Goal: Task Accomplishment & Management: Complete application form

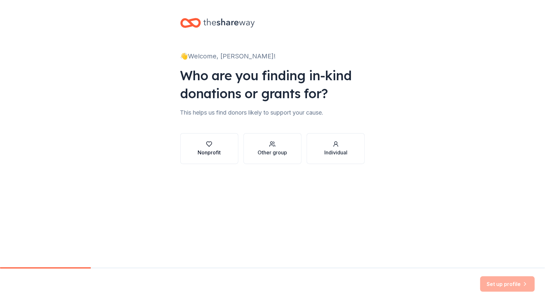
click at [212, 148] on div "Nonprofit" at bounding box center [209, 148] width 23 height 15
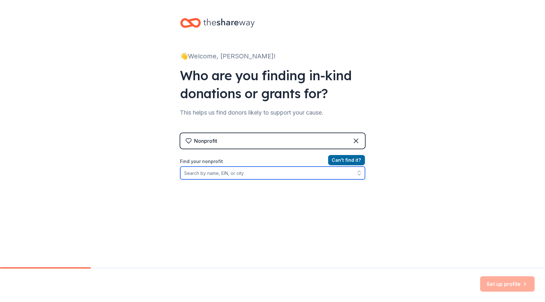
click at [214, 173] on input "Find your nonprofit" at bounding box center [272, 173] width 185 height 13
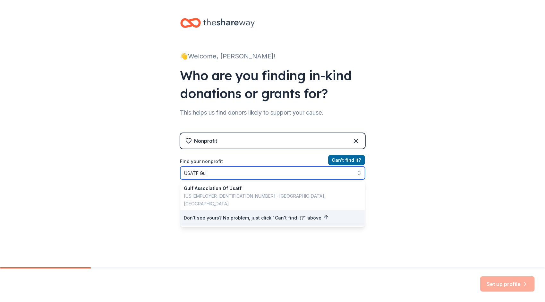
type input "USATF Gulf"
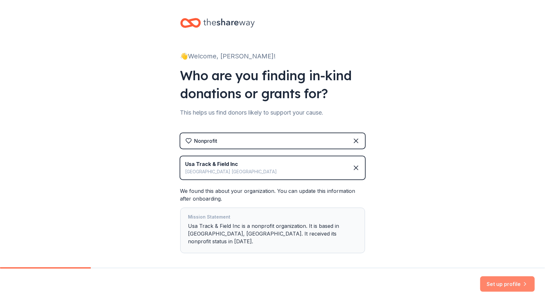
click at [500, 285] on button "Set up profile" at bounding box center [507, 283] width 55 height 15
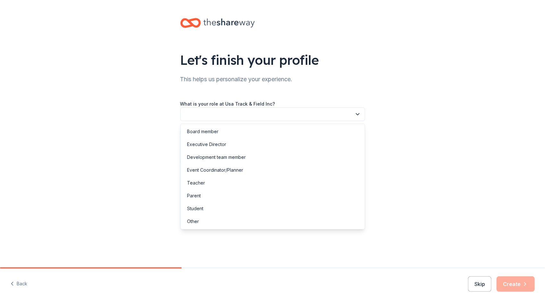
click at [254, 112] on button "button" at bounding box center [272, 114] width 185 height 13
click at [207, 131] on div "Board member" at bounding box center [202, 132] width 31 height 8
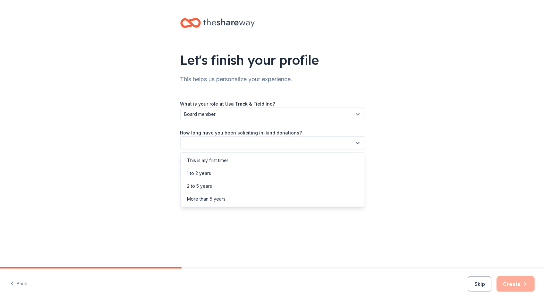
click at [200, 144] on button "button" at bounding box center [272, 142] width 185 height 13
click at [189, 161] on div "This is my first time!" at bounding box center [207, 161] width 41 height 8
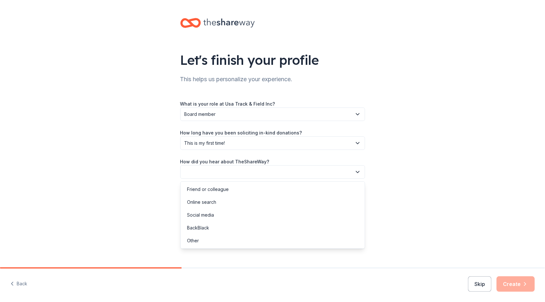
click at [186, 171] on button "button" at bounding box center [272, 171] width 185 height 13
click at [207, 216] on div "Social media" at bounding box center [200, 215] width 27 height 8
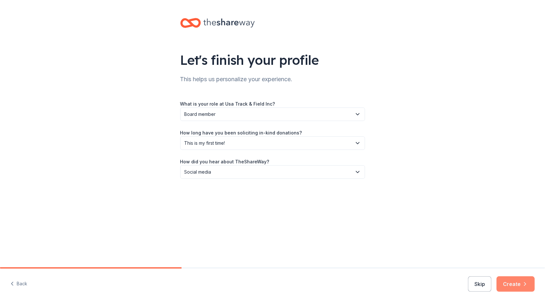
click at [516, 284] on button "Create" at bounding box center [516, 283] width 38 height 15
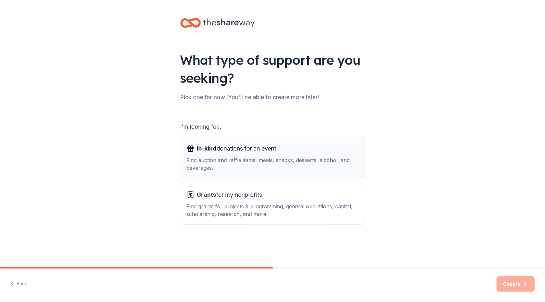
click at [243, 162] on div "Find auction and raffle items, meals, snacks, desserts, alcohol, and beverages." at bounding box center [273, 163] width 172 height 15
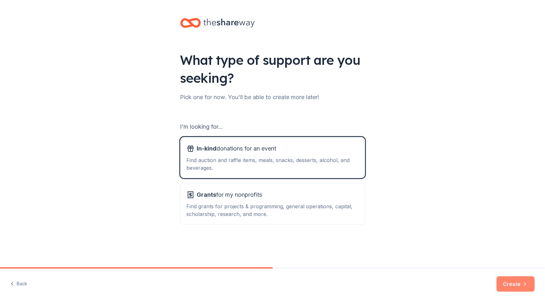
click at [515, 284] on button "Create" at bounding box center [516, 283] width 38 height 15
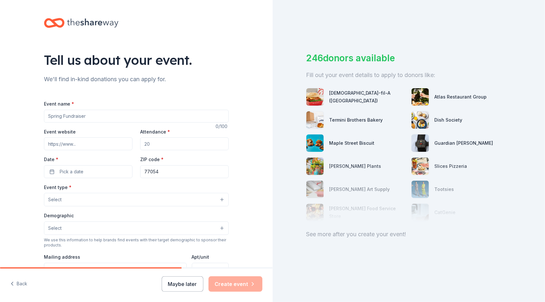
click at [366, 236] on div "See more after you create your event!" at bounding box center [408, 234] width 205 height 10
click at [113, 118] on input "Event name *" at bounding box center [136, 116] width 185 height 13
click at [116, 115] on input "Event name *" at bounding box center [136, 116] width 185 height 13
type input "USATF Gulf Association Junior Olympic Outdoor Championship"
type input "500"
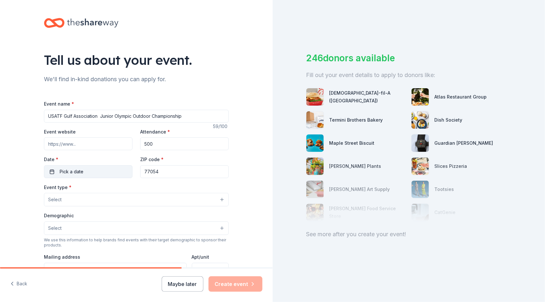
click at [98, 166] on button "Pick a date" at bounding box center [88, 171] width 89 height 13
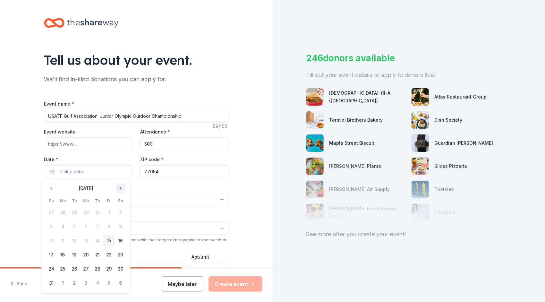
click at [121, 190] on button "Go to next month" at bounding box center [120, 188] width 9 height 9
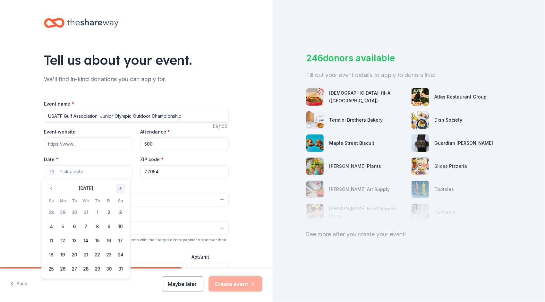
click at [121, 190] on button "Go to next month" at bounding box center [120, 188] width 9 height 9
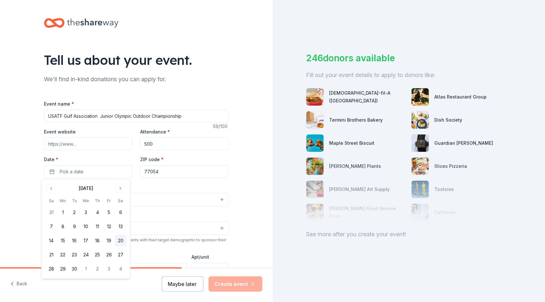
click at [121, 243] on button "20" at bounding box center [121, 241] width 12 height 12
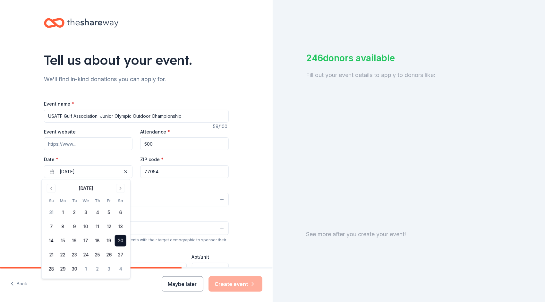
click at [176, 172] on input "77054" at bounding box center [184, 171] width 89 height 13
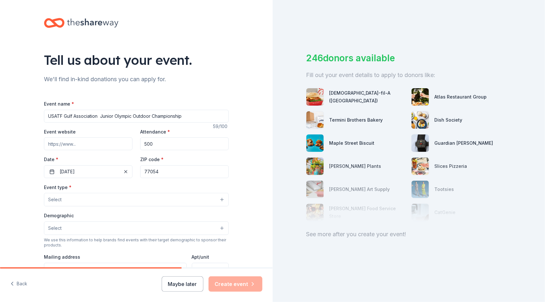
click at [217, 202] on button "Select" at bounding box center [136, 199] width 185 height 13
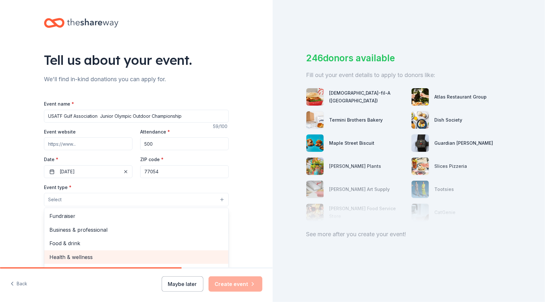
click at [69, 255] on span "Health & wellness" at bounding box center [136, 257] width 174 height 8
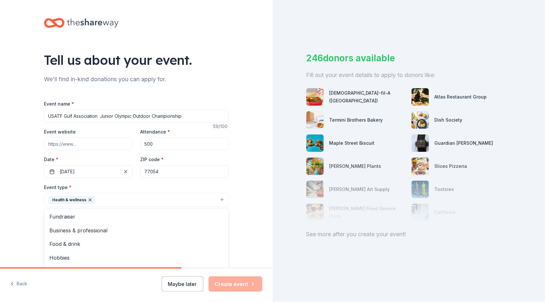
click at [264, 218] on div "Tell us about your event. We'll find in-kind donations you can apply for. Event…" at bounding box center [136, 214] width 273 height 428
click at [207, 228] on button "Select" at bounding box center [136, 228] width 185 height 13
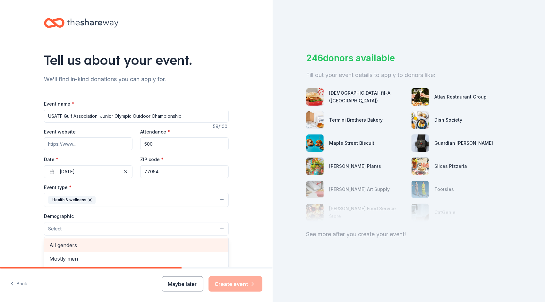
click at [70, 246] on span "All genders" at bounding box center [136, 245] width 174 height 8
click at [67, 241] on span "All ages" at bounding box center [136, 245] width 174 height 8
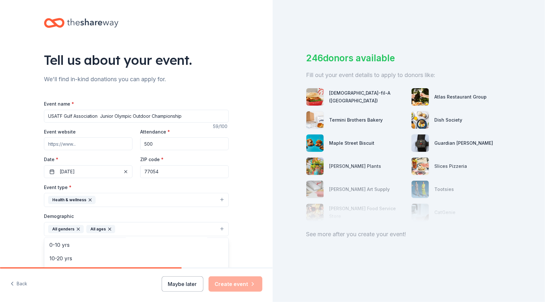
click at [251, 226] on div "Tell us about your event. We'll find in-kind donations you can apply for. Event…" at bounding box center [136, 214] width 273 height 428
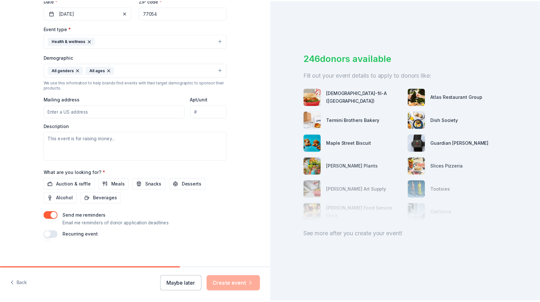
scroll to position [159, 0]
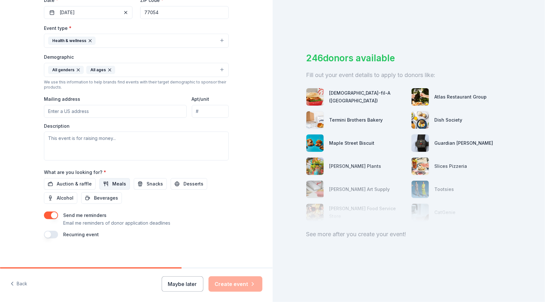
click at [105, 182] on button "Meals" at bounding box center [114, 184] width 30 height 12
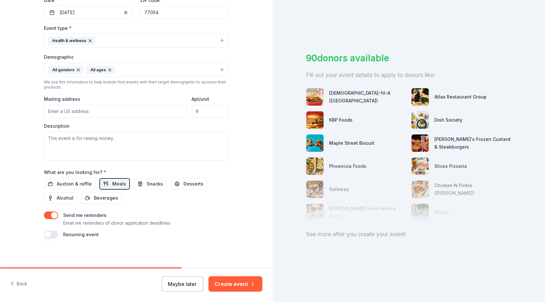
click at [69, 108] on input "Mailing address" at bounding box center [115, 111] width 143 height 13
click at [107, 109] on input "Mailing address" at bounding box center [115, 111] width 143 height 13
type input "[STREET_ADDRESS][PERSON_NAME]"
click at [107, 144] on textarea at bounding box center [136, 146] width 185 height 29
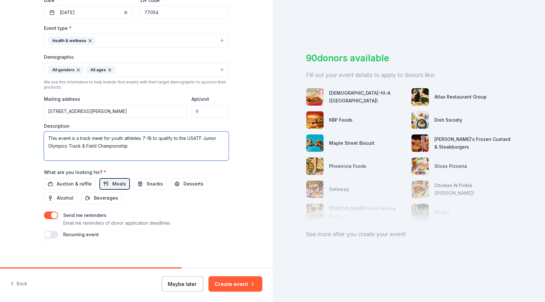
type textarea "This event is a track meet for youth athletes 7-18 to qualify to the USATF Juni…"
click at [184, 288] on button "Maybe later" at bounding box center [183, 283] width 42 height 15
